Goal: Check status: Check status

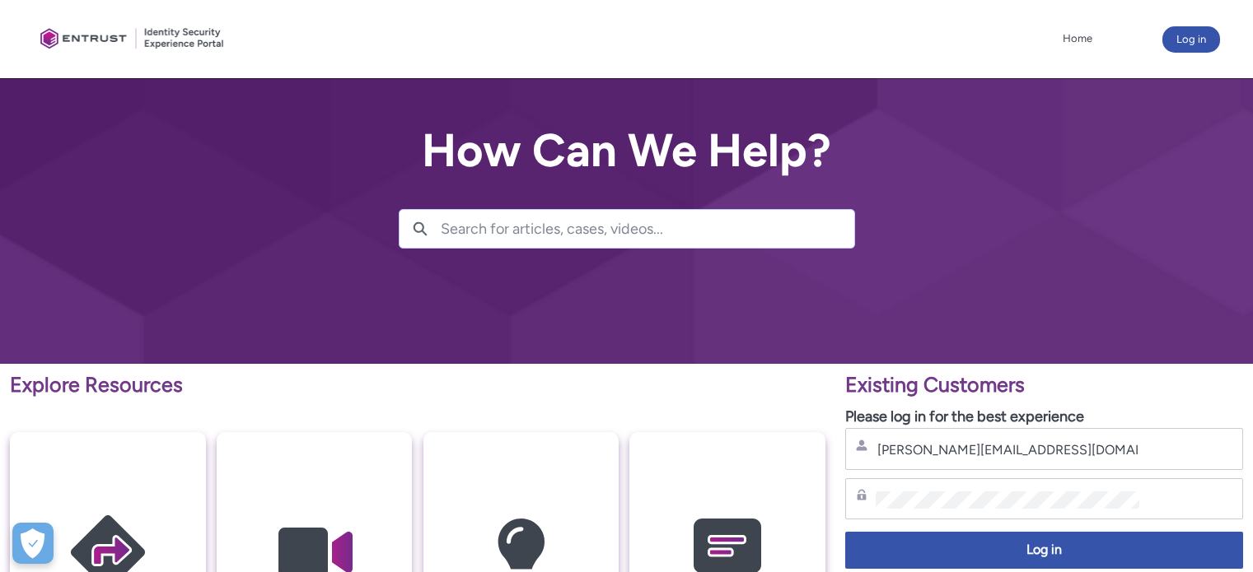
scroll to position [165, 0]
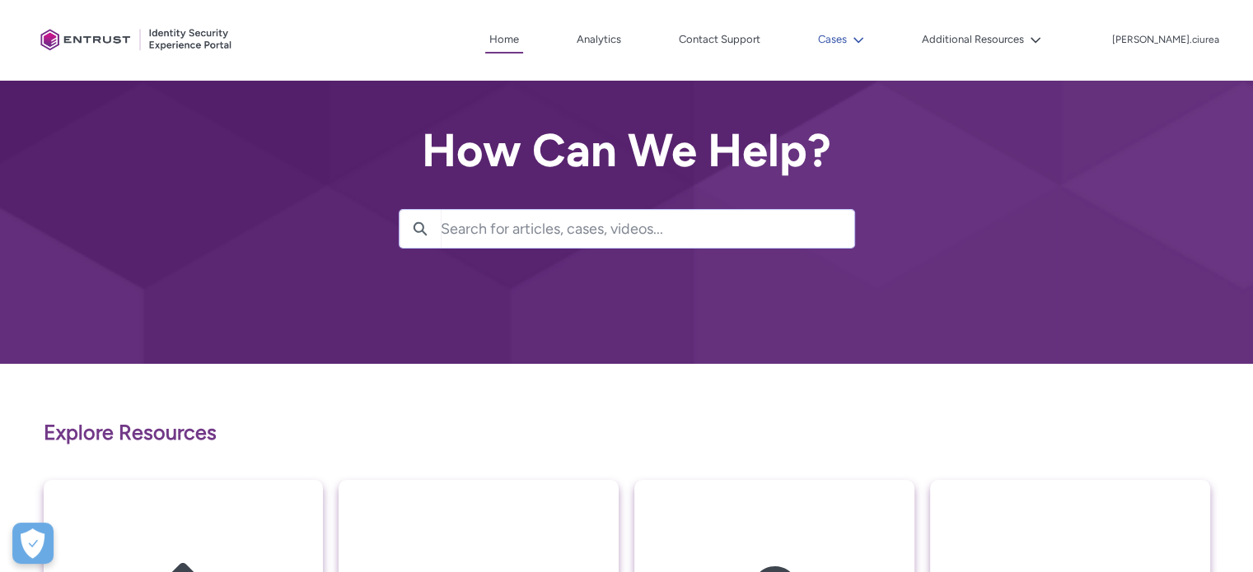
click at [868, 35] on button "Cases" at bounding box center [841, 39] width 54 height 25
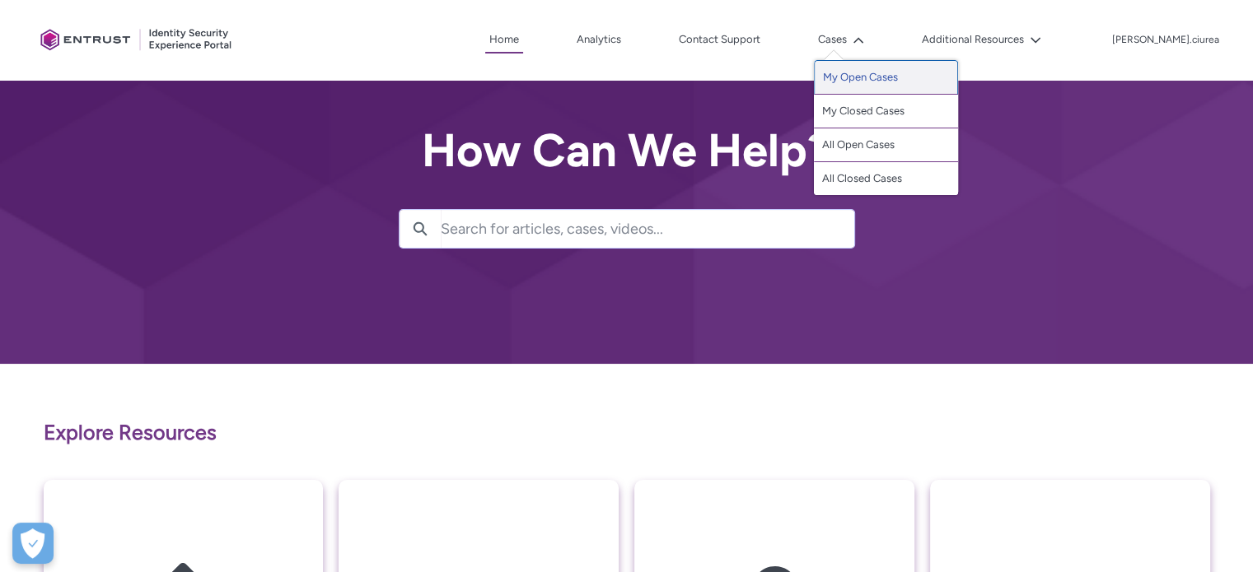
click at [886, 75] on link "My Open Cases" at bounding box center [886, 77] width 144 height 35
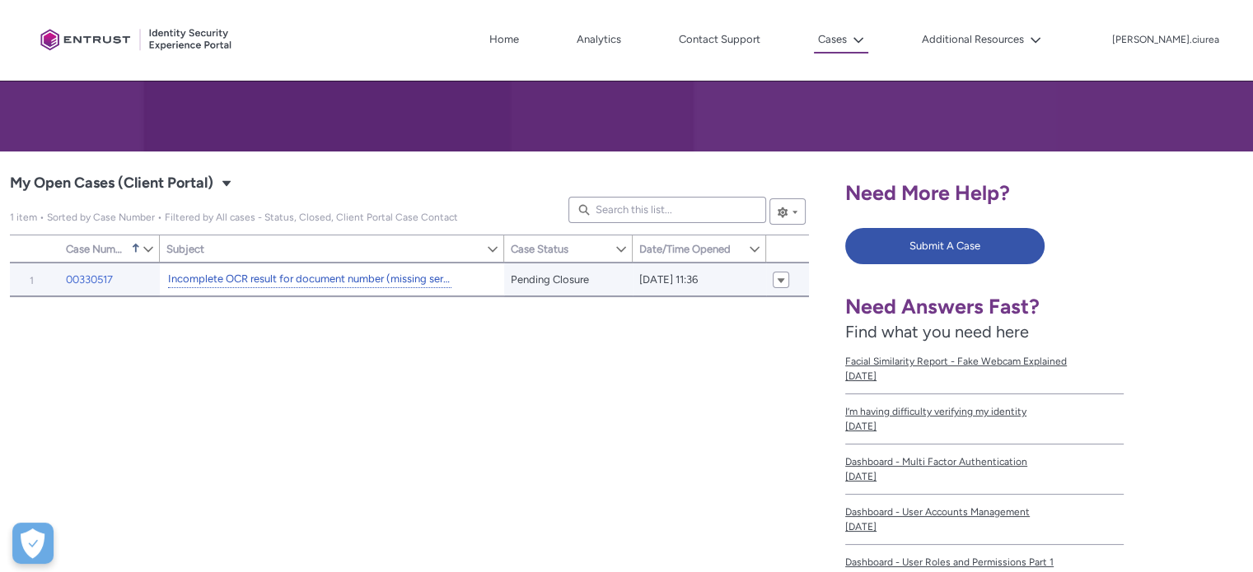
click at [270, 276] on link "Incomplete OCR result for document number (missing serial)" at bounding box center [309, 279] width 283 height 17
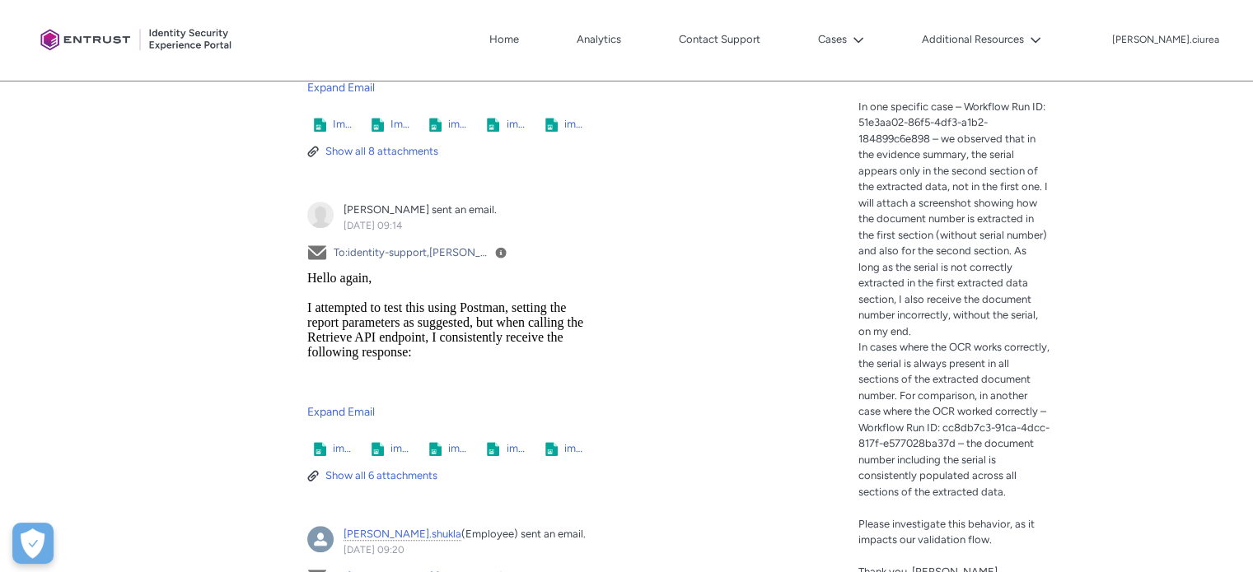
scroll to position [906, 0]
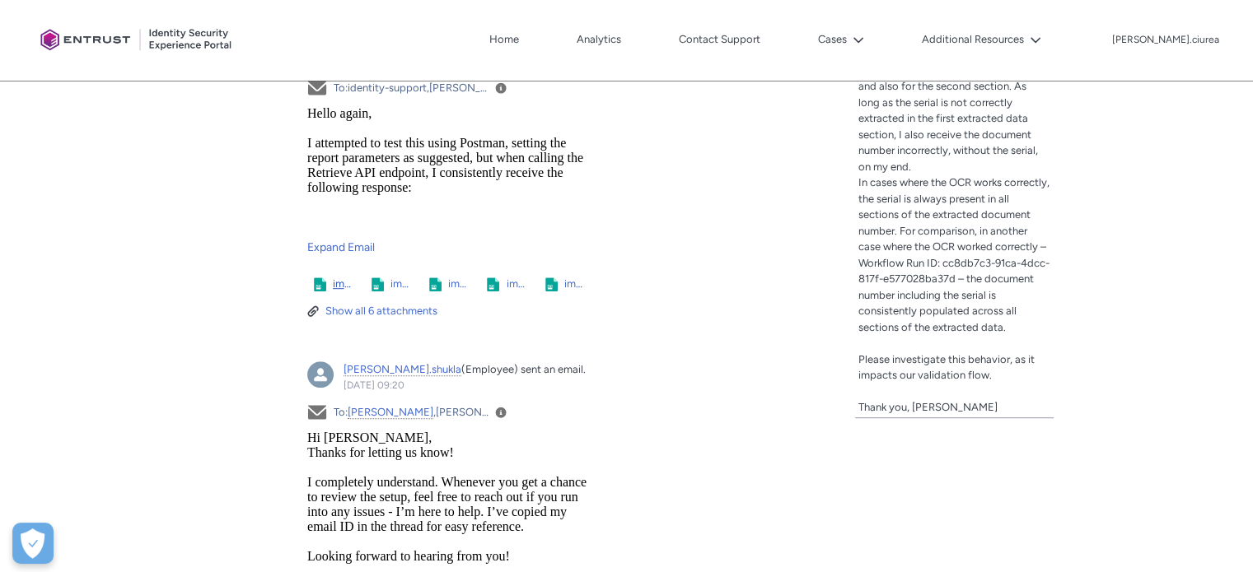
click at [340, 283] on span "image001.png" at bounding box center [342, 284] width 19 height 16
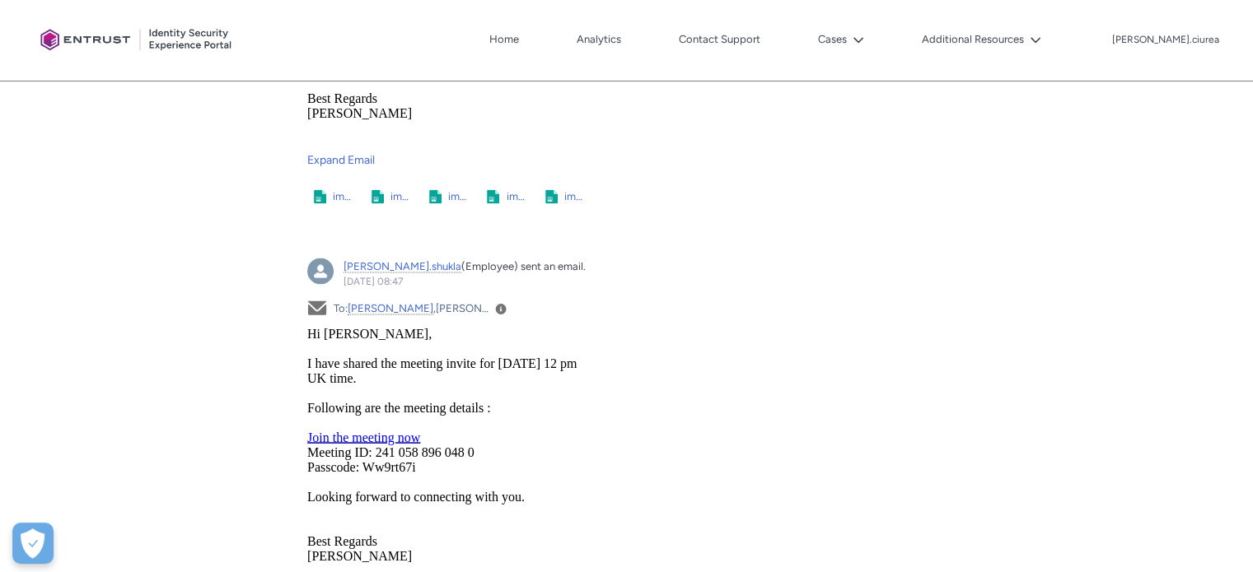
scroll to position [3295, 0]
